Goal: Task Accomplishment & Management: Use online tool/utility

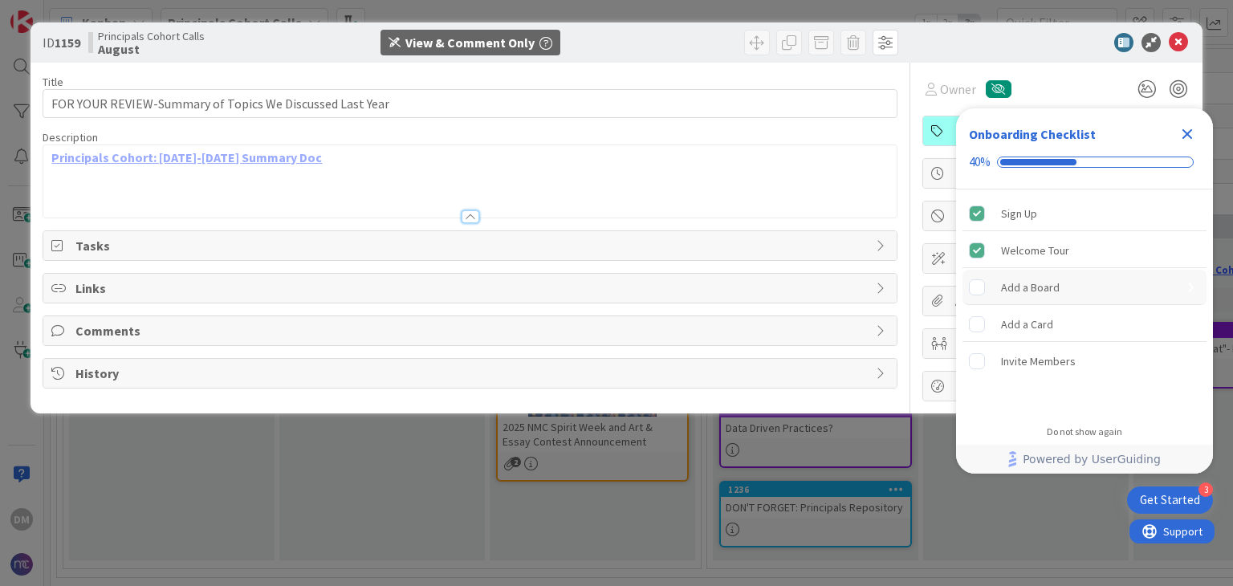
click at [1018, 283] on div "Add a Board" at bounding box center [1030, 287] width 59 height 19
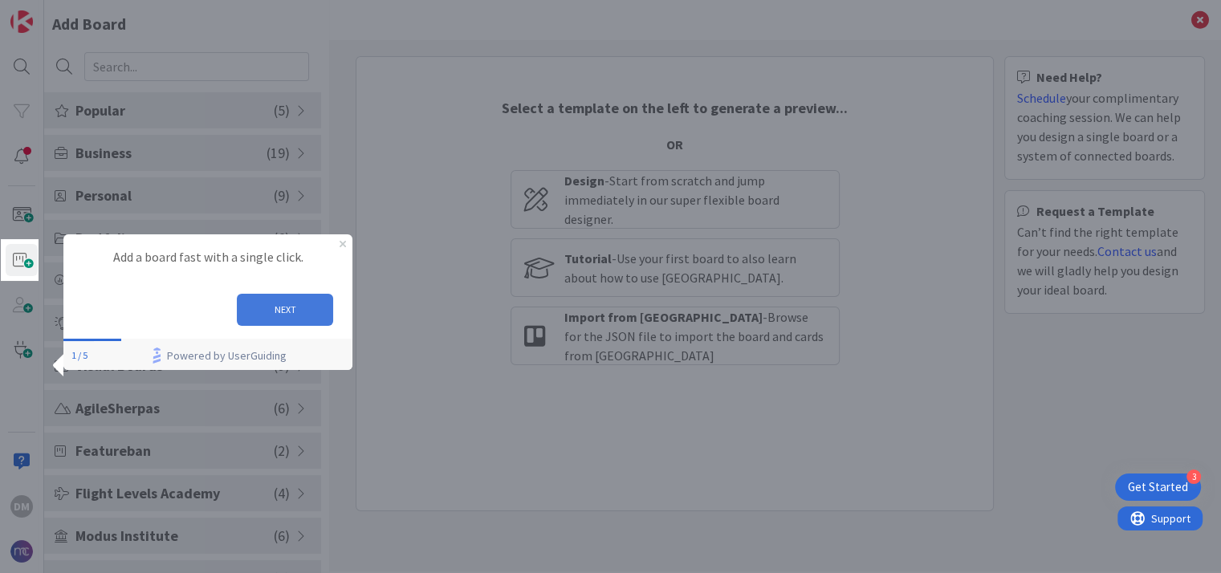
click at [272, 312] on button "NEXT" at bounding box center [285, 309] width 96 height 32
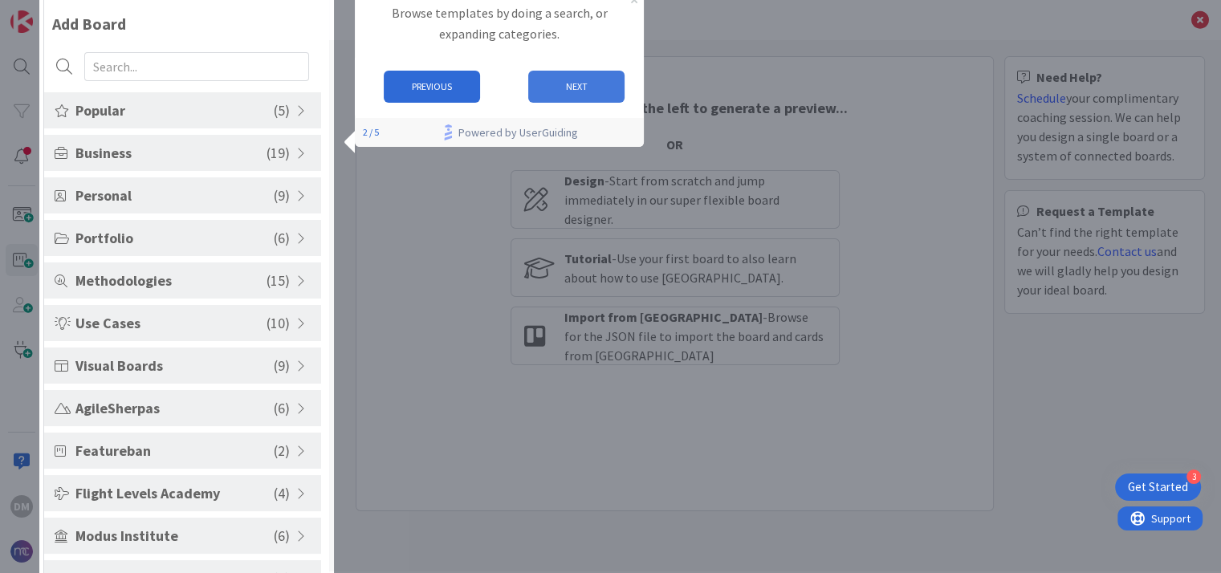
click at [558, 83] on button "NEXT" at bounding box center [575, 87] width 96 height 32
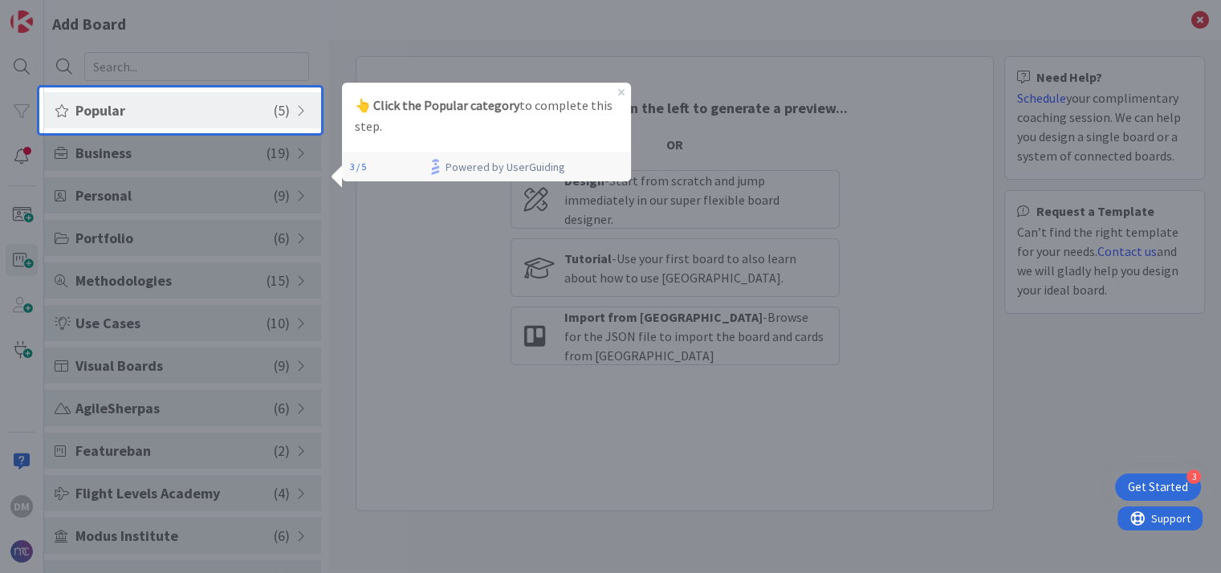
click at [93, 112] on span "Popular" at bounding box center [174, 111] width 198 height 22
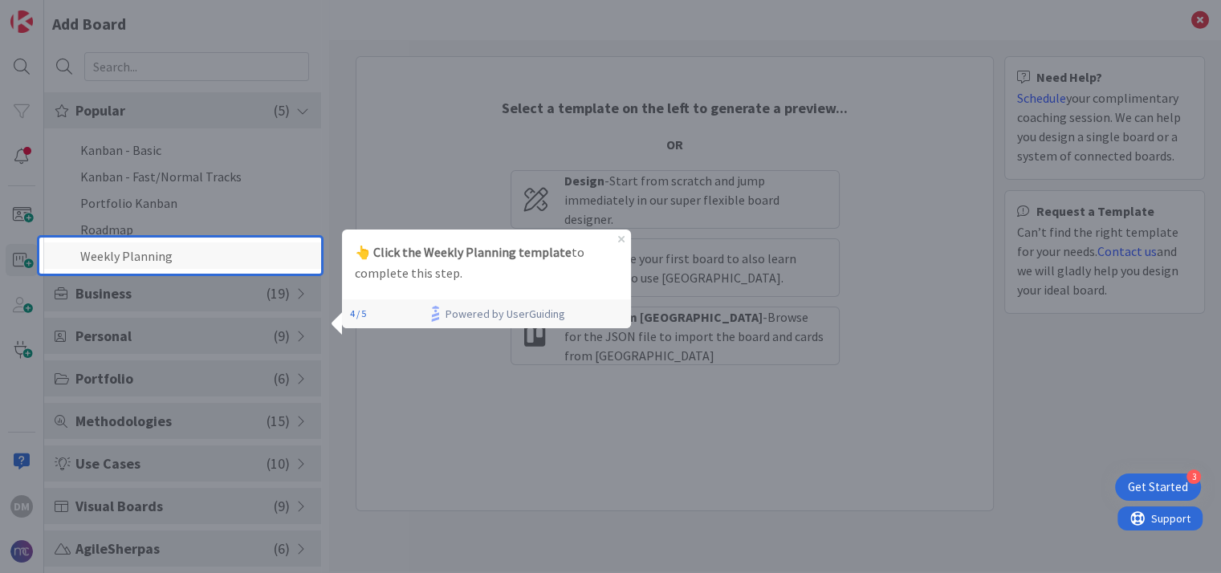
click at [105, 259] on li "Weekly Planning" at bounding box center [182, 255] width 277 height 26
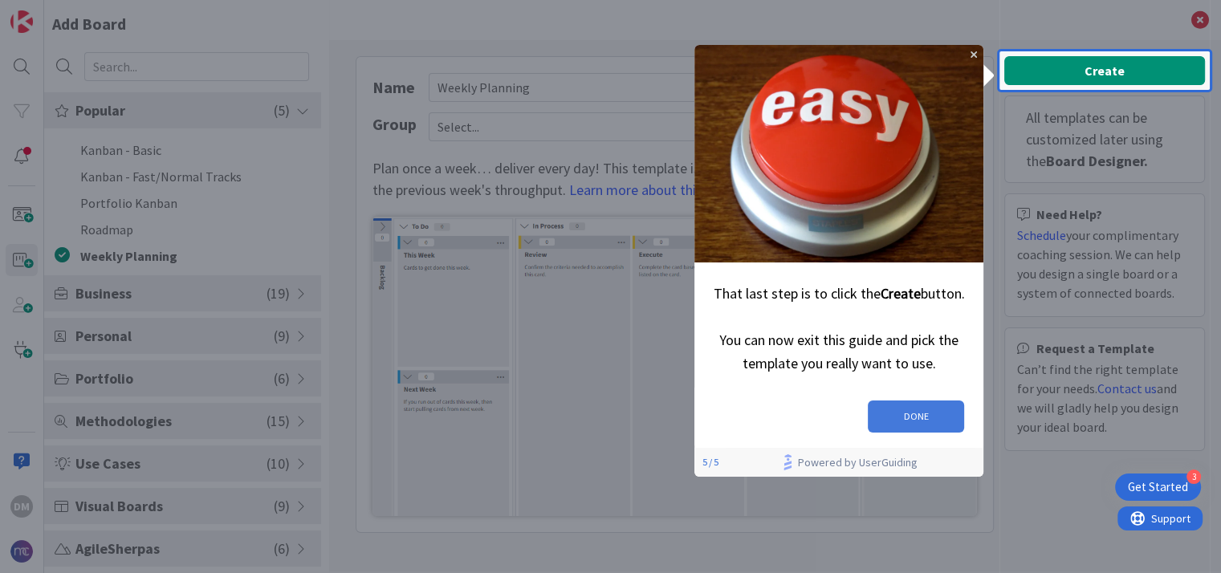
click at [937, 412] on button "DONE" at bounding box center [915, 416] width 96 height 32
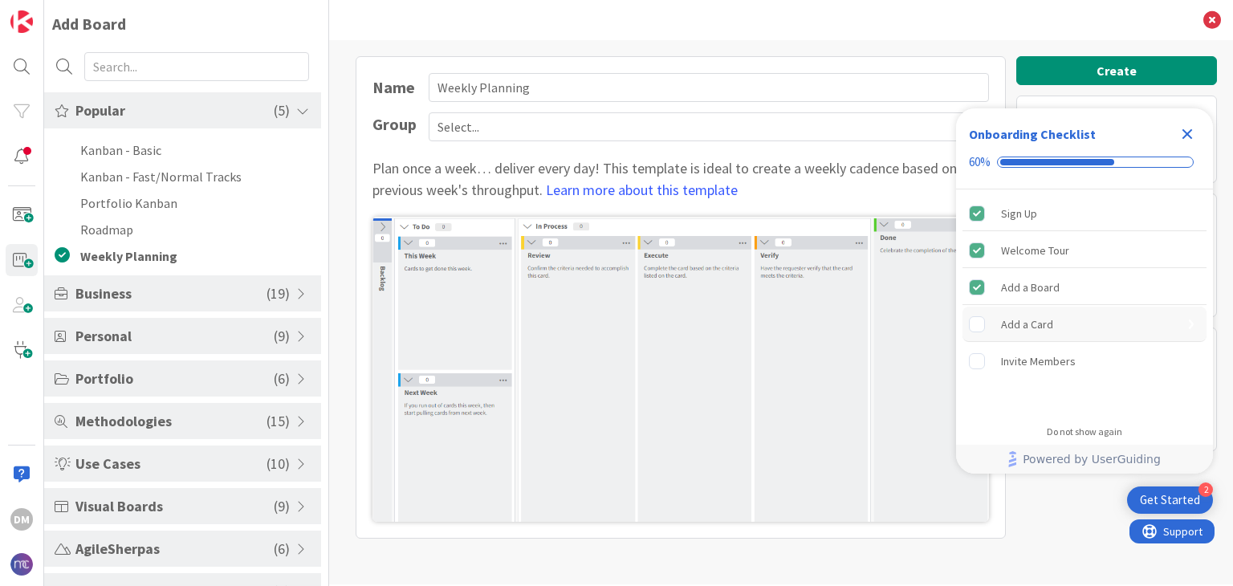
click at [978, 323] on rect "Add a Card is incomplete." at bounding box center [976, 323] width 15 height 15
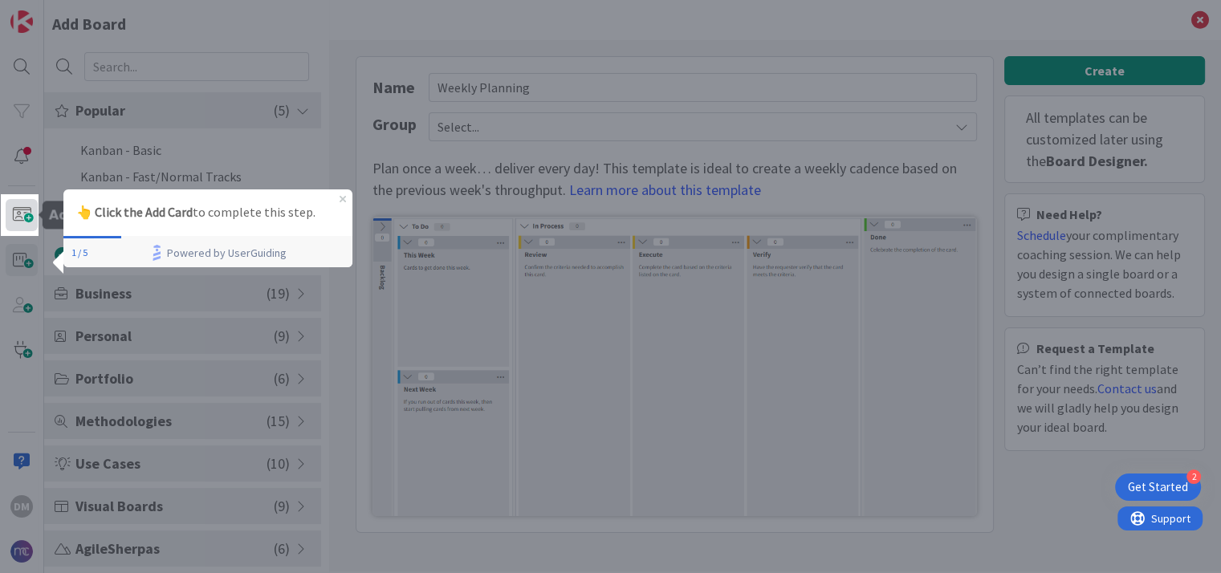
click at [18, 210] on span at bounding box center [22, 215] width 32 height 32
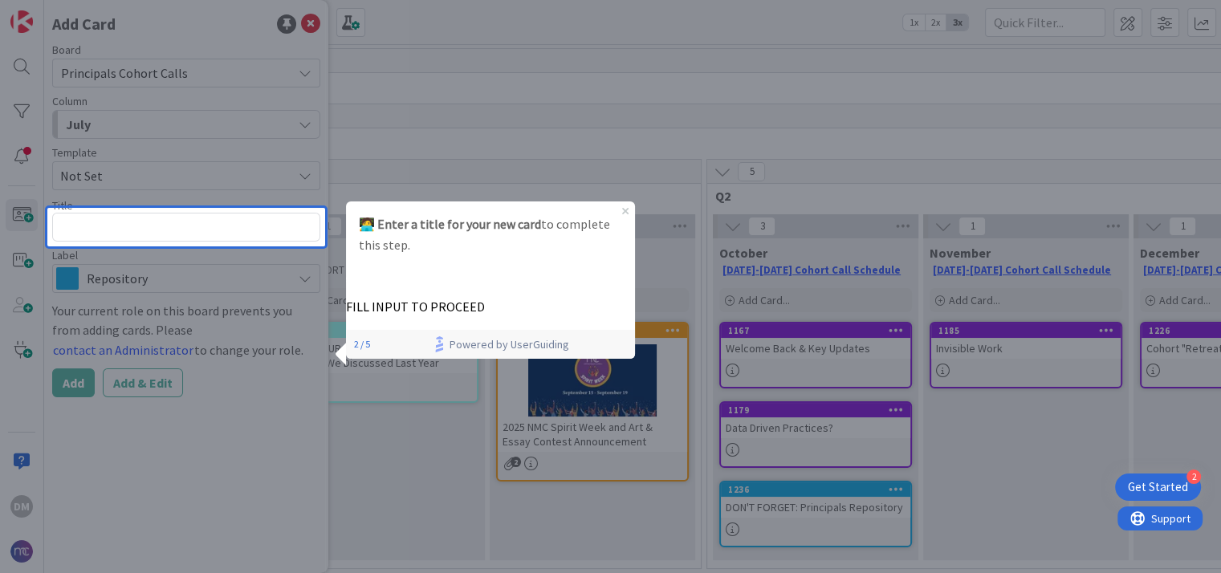
click at [180, 231] on textarea at bounding box center [186, 227] width 268 height 29
type textarea "x"
type textarea "S"
type textarea "x"
type textarea "Sa"
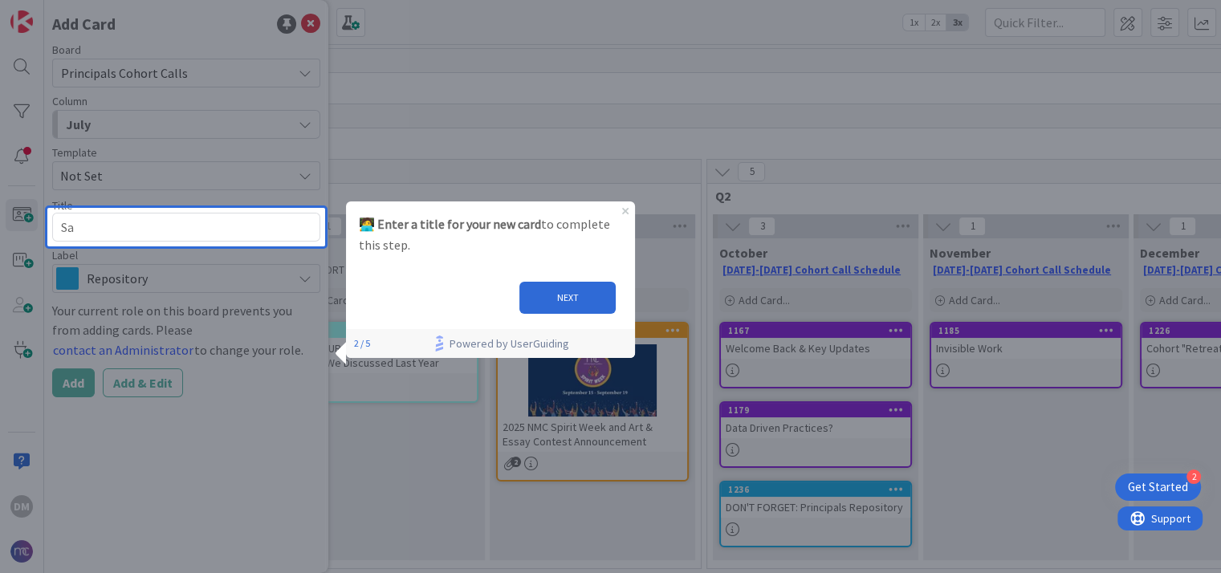
type textarea "x"
type textarea "[PERSON_NAME]"
type textarea "x"
type textarea "Samp"
type textarea "x"
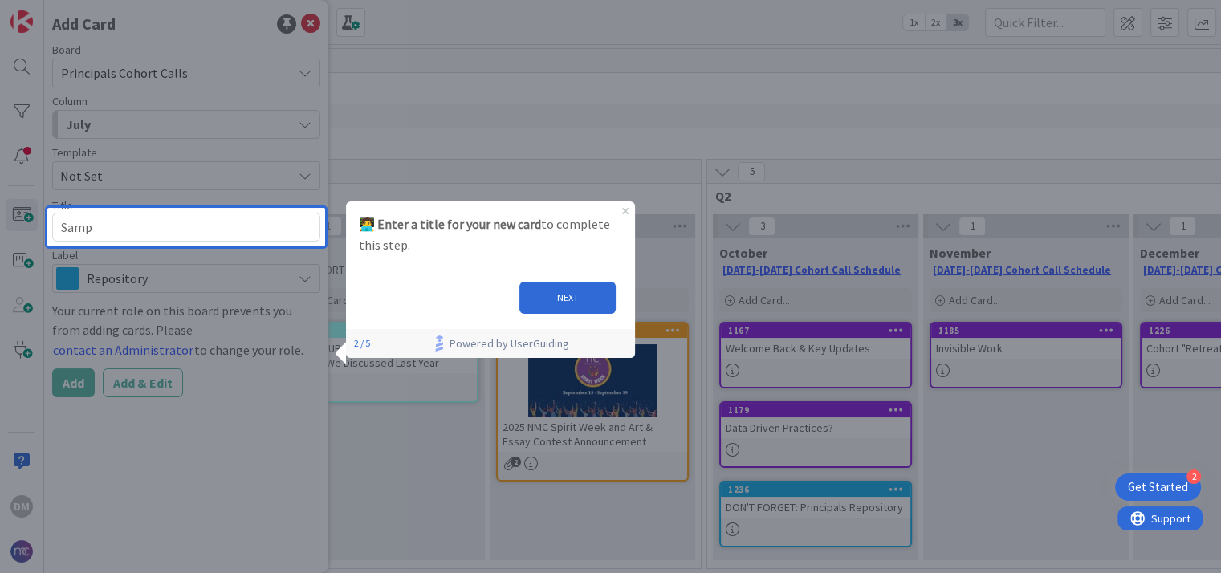
type textarea "Sampl"
type textarea "x"
type textarea "Sample"
click at [568, 296] on button "NEXT" at bounding box center [567, 298] width 96 height 32
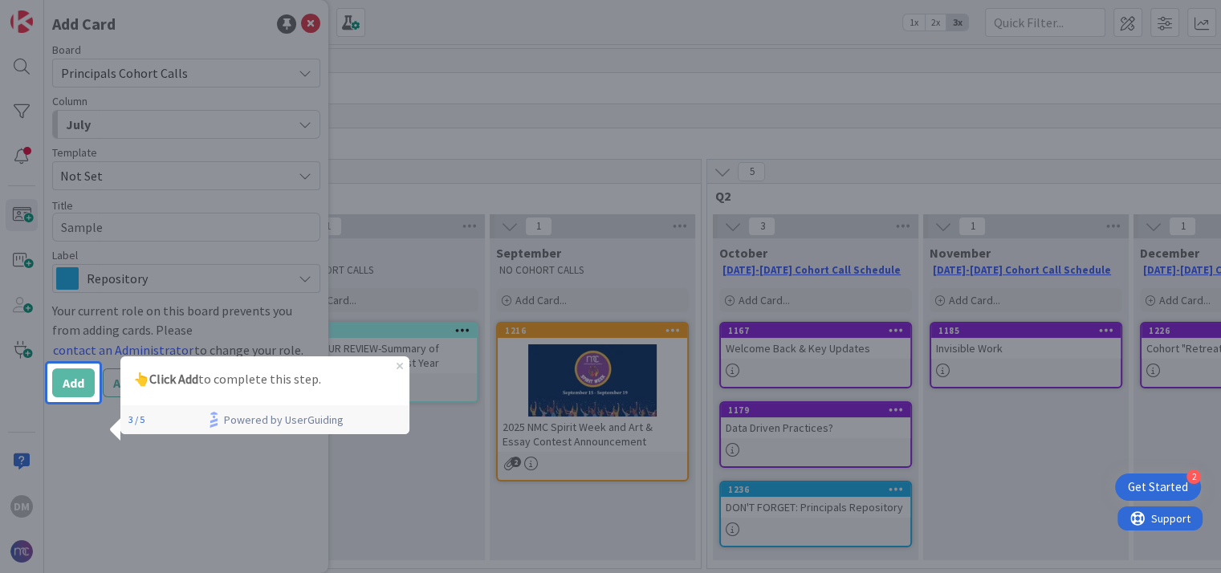
click at [163, 384] on strong "Click Add" at bounding box center [173, 379] width 49 height 16
click at [403, 365] on div "👆 Click Add to complete this step." at bounding box center [264, 379] width 289 height 47
click at [68, 366] on div "Board Principals Cohort Calls Column July Template Not Set Title 6 / 128 Sample…" at bounding box center [186, 220] width 268 height 353
click at [166, 379] on strong "Click Add" at bounding box center [173, 379] width 49 height 16
click at [134, 386] on p "👆 Click Add to complete this step." at bounding box center [264, 379] width 263 height 21
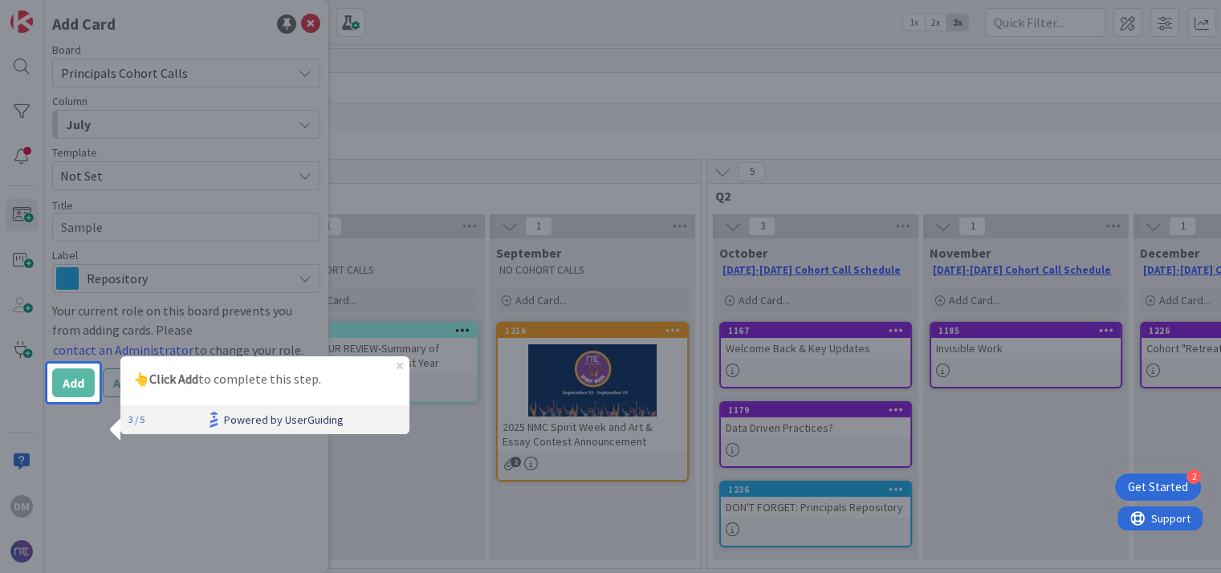
click at [121, 412] on div "3 / 5 Powered by UserGuiding" at bounding box center [264, 419] width 289 height 29
click at [400, 360] on div "👆 Click Add to complete this step." at bounding box center [264, 379] width 289 height 47
click at [400, 363] on icon "Close Preview" at bounding box center [399, 366] width 6 height 6
